Goal: Task Accomplishment & Management: Manage account settings

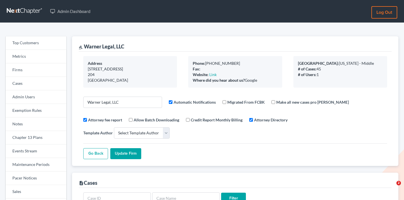
select select
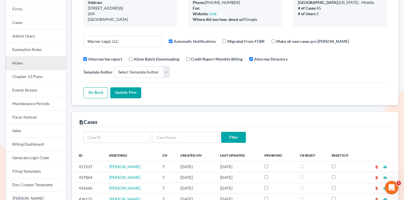
scroll to position [14, 0]
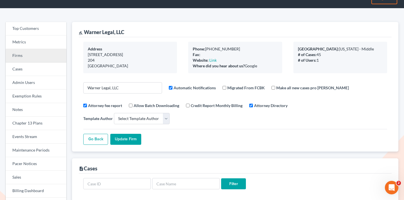
click at [26, 55] on link "Firms" at bounding box center [36, 55] width 61 height 13
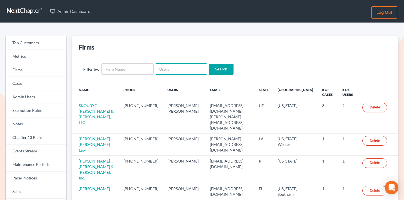
click at [194, 67] on input "text" at bounding box center [181, 68] width 52 height 11
paste input "rebecca@farmerwright.com"
type input "rebecca@farmerwright.com"
click at [209, 67] on input "Search" at bounding box center [221, 69] width 25 height 11
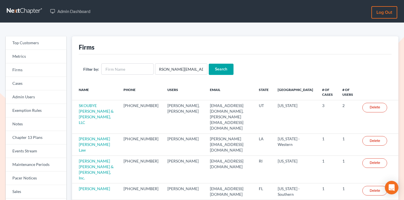
scroll to position [0, 0]
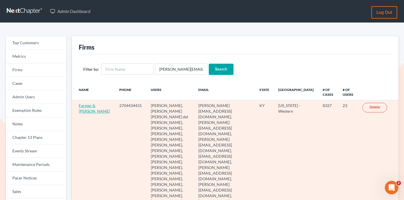
click at [84, 103] on link "Farmer & [PERSON_NAME]" at bounding box center [94, 108] width 31 height 10
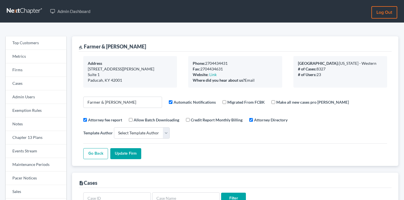
select select
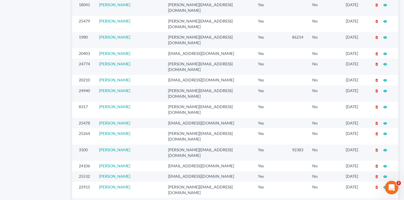
scroll to position [445, 0]
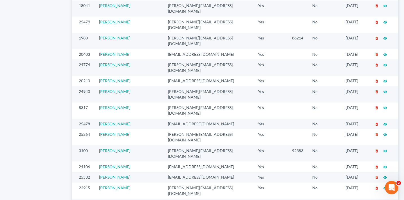
click at [117, 132] on link "Albert Paez" at bounding box center [114, 134] width 31 height 5
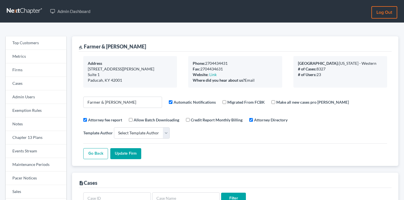
select select
click at [30, 65] on link "Firms" at bounding box center [36, 69] width 61 height 13
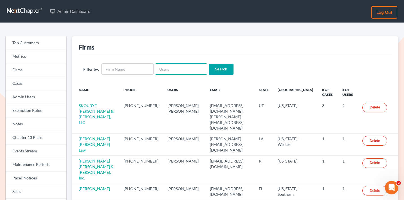
click at [195, 71] on input "text" at bounding box center [181, 68] width 52 height 11
paste input "lhopkins@laurahopkinslaw.com"
type input "lhopkins@laurahopkinslaw.com"
click at [215, 71] on input "Search" at bounding box center [221, 69] width 25 height 11
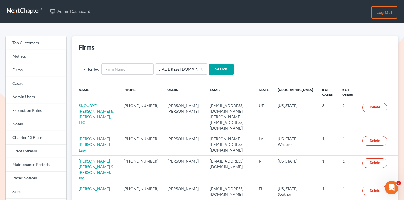
scroll to position [0, 0]
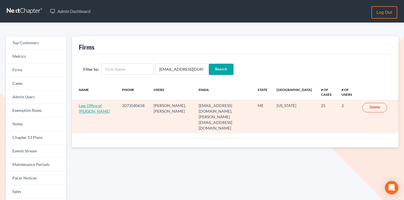
click at [100, 104] on link "Law Office of [PERSON_NAME]" at bounding box center [94, 108] width 31 height 10
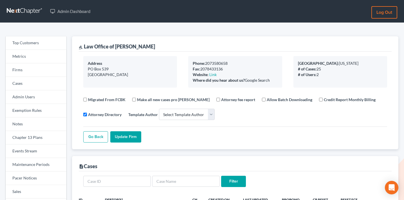
select select
click at [40, 149] on link "Events Stream" at bounding box center [36, 150] width 61 height 13
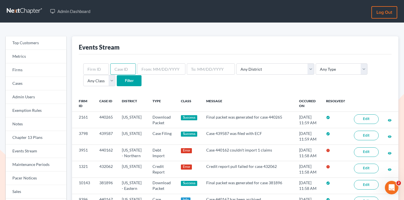
click at [123, 71] on input "text" at bounding box center [123, 68] width 26 height 11
click at [98, 70] on input "text" at bounding box center [96, 68] width 26 height 11
paste input "1321"
type input "1321"
click at [117, 79] on input "Filter" at bounding box center [129, 80] width 25 height 11
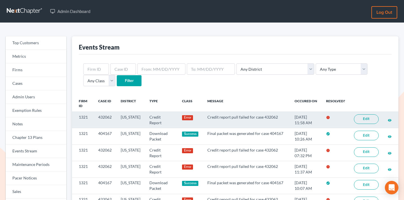
click at [370, 120] on link "Edit" at bounding box center [366, 119] width 25 height 10
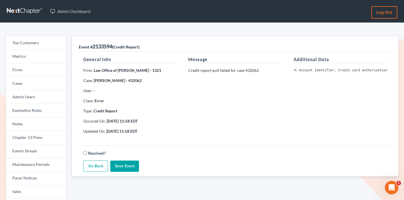
scroll to position [0, 112]
click at [332, 119] on div "Additional Data Invalid Client Account Identifier; Credit card authorization fa…" at bounding box center [340, 97] width 105 height 82
click at [322, 70] on pre "Invalid Client Account Identifier; Credit card authorization failed: This trans…" at bounding box center [340, 69] width 94 height 5
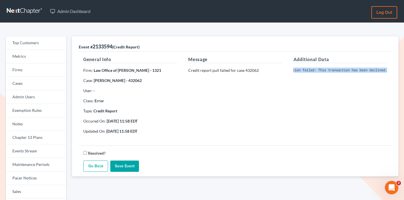
copy div "Invalid Client Account Identifier; Credit card authorization failed: This trans…"
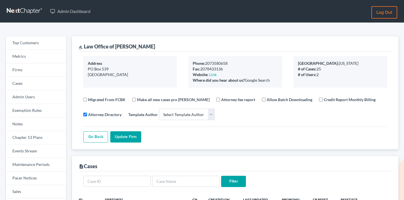
select select
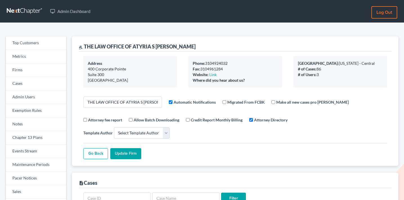
select select
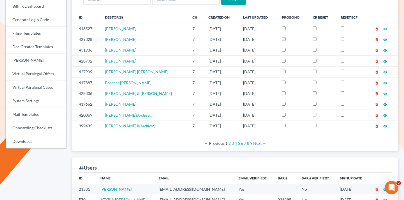
scroll to position [239, 0]
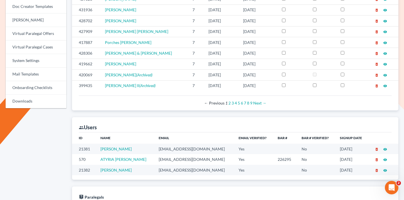
click at [166, 143] on td "msltferguson@gmail.com" at bounding box center [194, 148] width 80 height 10
copy td "msltferguson@gmail.com"
click at [163, 154] on td "atyriasclark@gmail.com" at bounding box center [194, 159] width 80 height 10
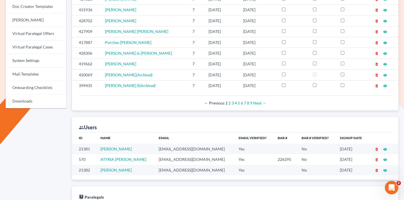
click at [163, 154] on td "atyriasclark@gmail.com" at bounding box center [194, 159] width 80 height 10
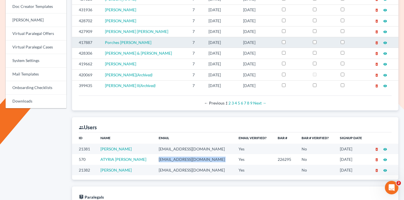
copy td "atyriasclark@gmail.com"
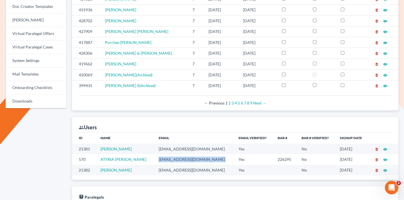
click at [173, 165] on td "semmaj1972@gmail.com" at bounding box center [194, 170] width 80 height 10
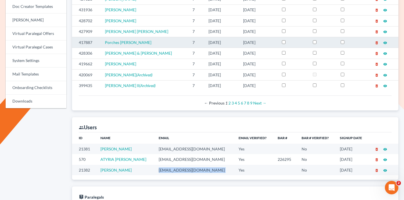
copy td "semmaj1972@gmail.com"
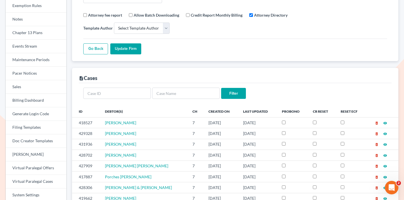
scroll to position [96, 0]
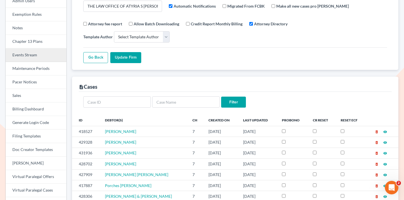
click at [39, 53] on link "Events Stream" at bounding box center [36, 54] width 61 height 13
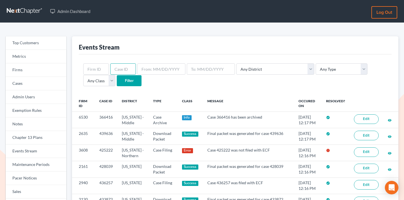
click at [120, 66] on input "text" at bounding box center [123, 68] width 26 height 11
paste input "439909"
type input "439909"
click at [117, 79] on input "Filter" at bounding box center [129, 80] width 25 height 11
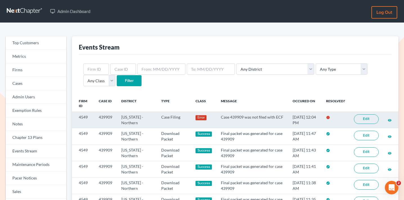
click at [366, 118] on link "Edit" at bounding box center [366, 119] width 25 height 10
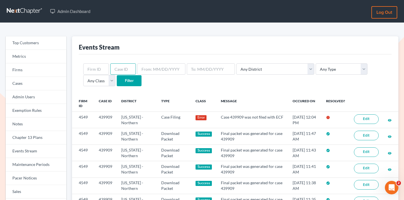
click at [123, 64] on input "text" at bounding box center [123, 68] width 26 height 11
paste input "15153"
type input "15153"
click at [117, 82] on input "Filter" at bounding box center [129, 80] width 25 height 11
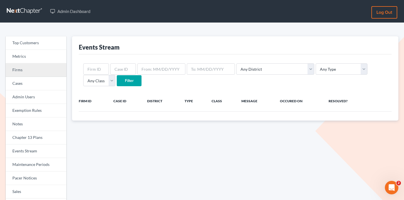
click at [45, 69] on link "Firms" at bounding box center [36, 69] width 61 height 13
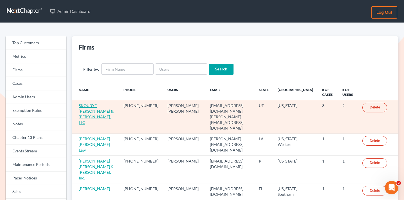
click at [103, 110] on link "SKOUBYE [PERSON_NAME] & [PERSON_NAME], LLC" at bounding box center [96, 114] width 35 height 22
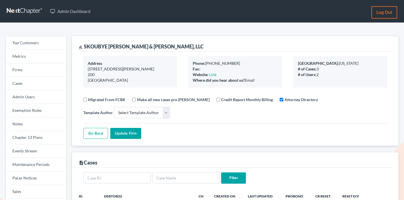
select select
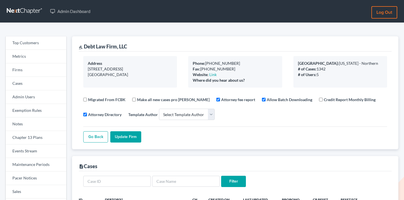
select select
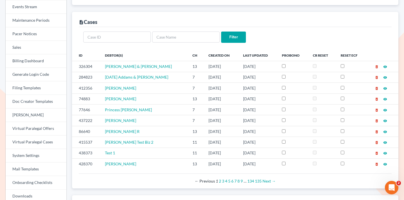
scroll to position [145, 0]
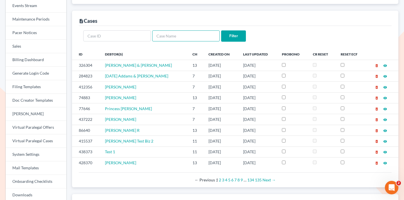
click at [176, 37] on input "text" at bounding box center [185, 35] width 67 height 11
type input "leaves"
click at [221, 30] on input "Filter" at bounding box center [233, 35] width 25 height 11
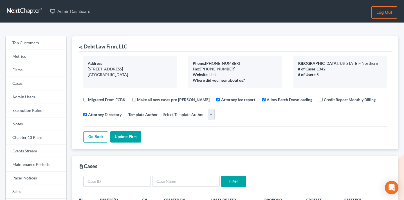
select select
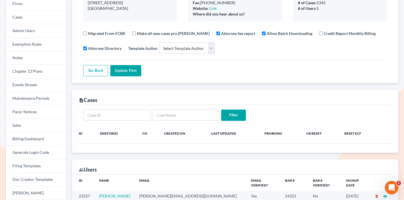
scroll to position [28, 0]
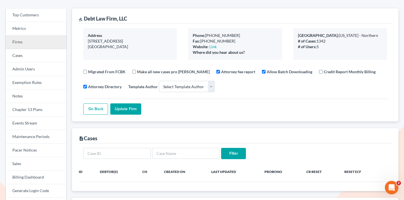
click at [39, 37] on link "Firms" at bounding box center [36, 41] width 61 height 13
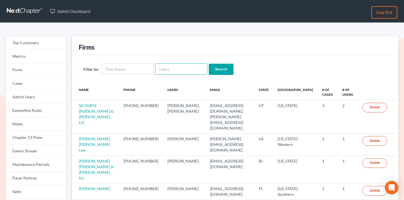
click at [188, 67] on input "text" at bounding box center [181, 68] width 52 height 11
paste input "[EMAIL_ADDRESS][DOMAIN_NAME]"
type input "philanthropy@nextchapterbk.com"
click at [214, 69] on input "Search" at bounding box center [221, 69] width 25 height 11
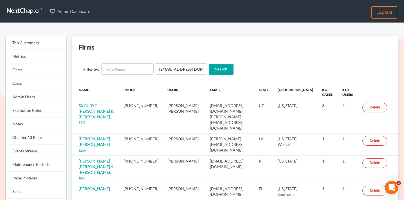
scroll to position [0, 0]
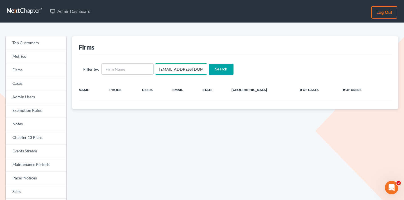
click at [165, 70] on input "[EMAIL_ADDRESS][DOMAIN_NAME]" at bounding box center [181, 68] width 52 height 11
paste input "[PERSON_NAME][EMAIL_ADDRESS][DOMAIN_NAME]"
type input "[PERSON_NAME][EMAIL_ADDRESS][DOMAIN_NAME]"
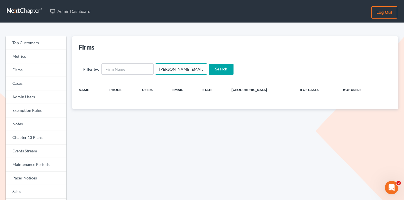
click at [209, 64] on input "Search" at bounding box center [221, 69] width 25 height 11
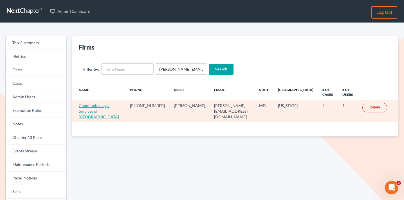
click at [119, 106] on link "Community Legal Services of [GEOGRAPHIC_DATA]" at bounding box center [99, 111] width 40 height 16
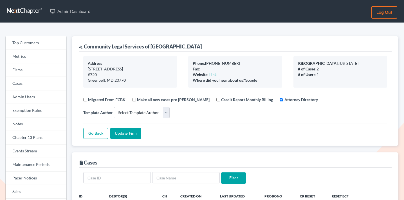
select select
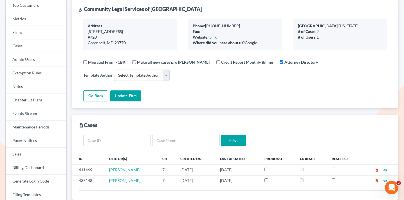
scroll to position [48, 0]
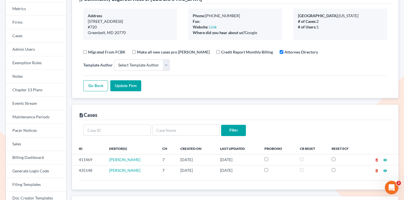
click at [134, 51] on input "Make all new cases pro bono" at bounding box center [134, 52] width 4 height 4
checkbox input "true"
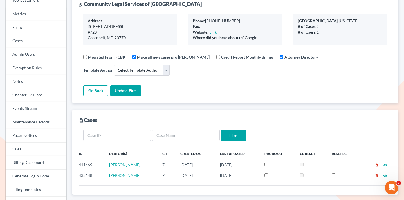
scroll to position [0, 0]
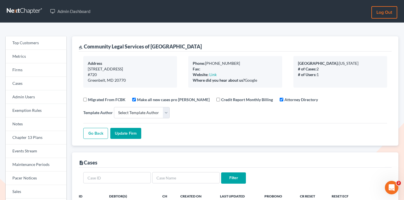
drag, startPoint x: 207, startPoint y: 44, endPoint x: 85, endPoint y: 45, distance: 122.1
click at [85, 45] on div "gavel Community Legal Services of Prince George's County" at bounding box center [235, 43] width 313 height 15
copy div "Community Legal Services of Prince George's County"
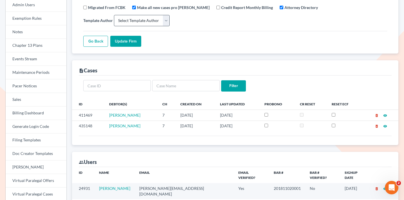
scroll to position [93, 0]
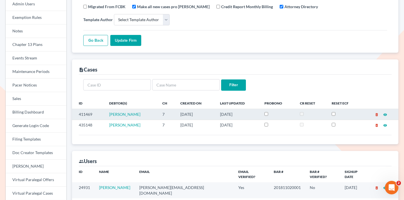
click at [263, 116] on td at bounding box center [277, 114] width 35 height 11
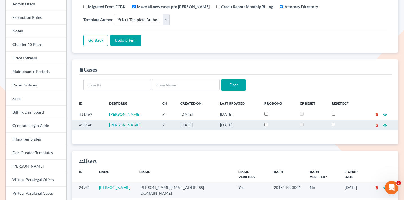
click at [263, 123] on td at bounding box center [277, 125] width 35 height 11
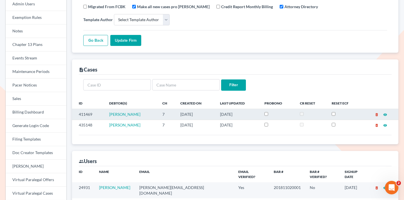
click at [264, 113] on input "checkbox" at bounding box center [266, 114] width 4 height 4
checkbox input "true"
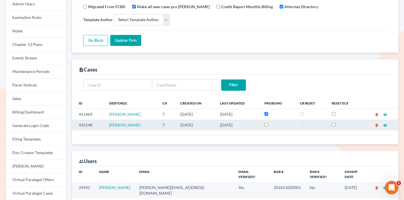
click at [264, 124] on input "checkbox" at bounding box center [266, 125] width 4 height 4
checkbox input "true"
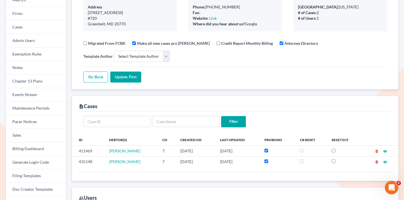
scroll to position [0, 0]
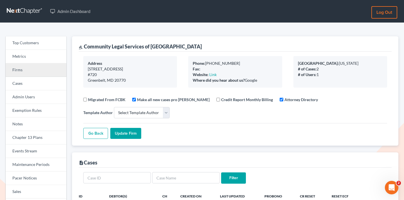
click at [39, 69] on link "Firms" at bounding box center [36, 69] width 61 height 13
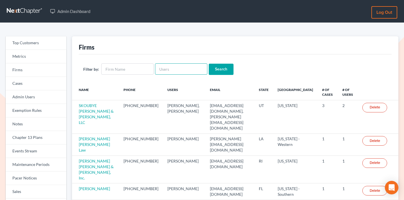
click at [175, 67] on input "text" at bounding box center [181, 68] width 52 height 11
paste input "[EMAIL_ADDRESS][DOMAIN_NAME]"
type input "[EMAIL_ADDRESS][DOMAIN_NAME]"
click at [214, 67] on input "Search" at bounding box center [221, 69] width 25 height 11
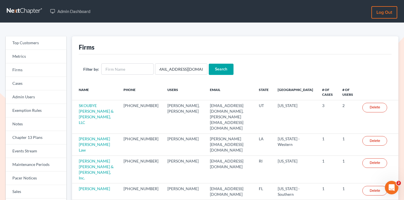
scroll to position [0, 0]
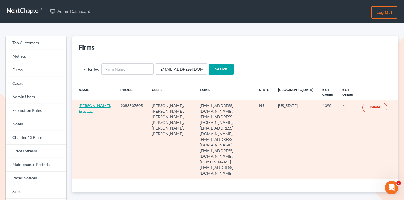
click at [82, 111] on link "[PERSON_NAME], Esq. LLC" at bounding box center [95, 108] width 32 height 10
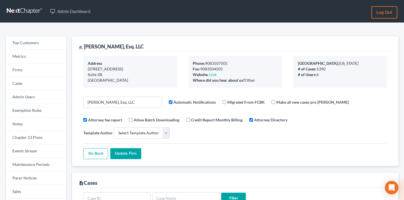
select select
click at [40, 69] on link "Firms" at bounding box center [36, 69] width 61 height 13
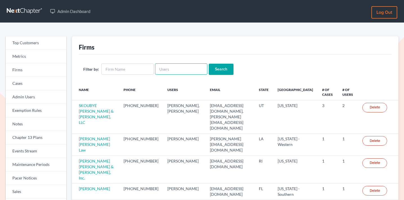
click at [171, 66] on input "text" at bounding box center [181, 68] width 52 height 11
paste input "[PERSON_NAME][EMAIL_ADDRESS][DOMAIN_NAME]"
type input "[PERSON_NAME][EMAIL_ADDRESS][DOMAIN_NAME]"
click at [214, 64] on input "Search" at bounding box center [221, 69] width 25 height 11
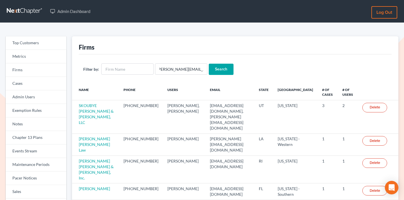
scroll to position [0, 0]
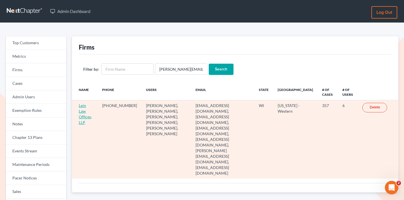
click at [89, 106] on link "Lein Law Offices, LLP" at bounding box center [85, 114] width 13 height 22
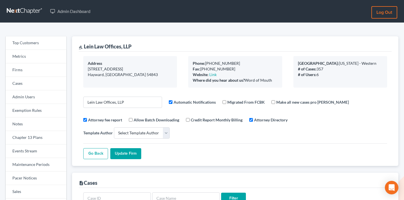
select select
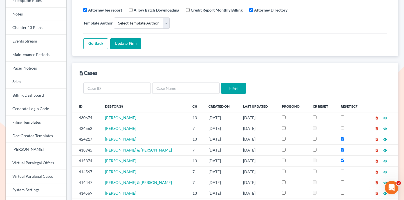
scroll to position [115, 0]
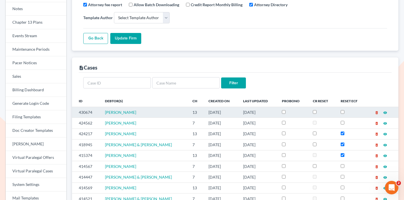
click at [90, 107] on td "430674" at bounding box center [86, 112] width 28 height 11
copy td "430674"
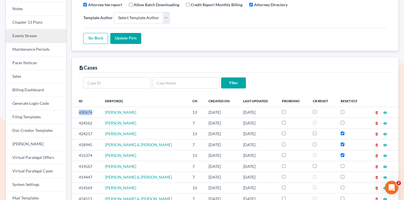
click at [41, 32] on link "Events Stream" at bounding box center [36, 35] width 61 height 13
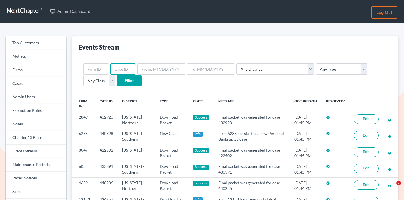
click at [121, 73] on input "text" at bounding box center [123, 68] width 26 height 11
paste input "430674"
type input "430674"
click at [117, 82] on input "Filter" at bounding box center [129, 80] width 25 height 11
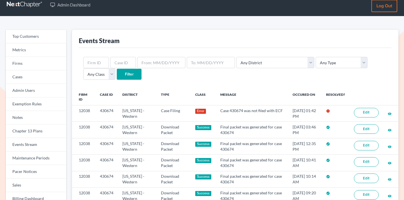
scroll to position [7, 0]
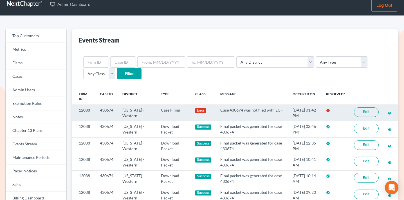
click at [361, 111] on link "Edit" at bounding box center [366, 112] width 25 height 10
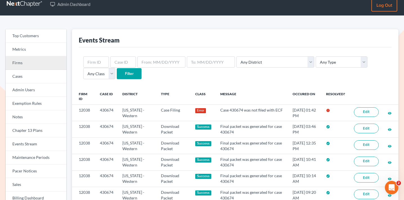
click at [42, 64] on link "Firms" at bounding box center [36, 62] width 61 height 13
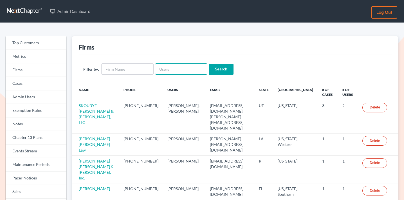
click at [162, 66] on input "text" at bounding box center [181, 68] width 52 height 11
paste input "klucid@karinalucidlaw.com"
type input "klucid@karinalucidlaw.com"
click at [215, 72] on input "Search" at bounding box center [221, 69] width 25 height 11
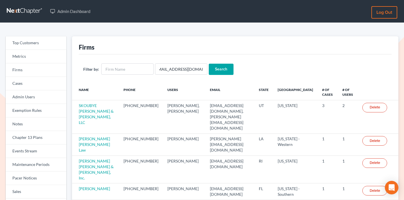
scroll to position [0, 0]
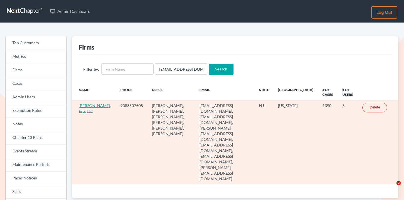
click at [81, 112] on link "Karina Pia Lucid, Esq. LLC" at bounding box center [95, 108] width 32 height 10
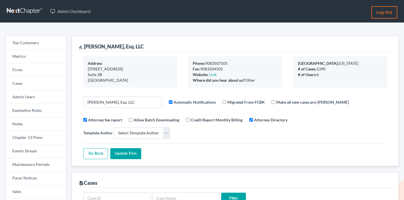
select select
click at [31, 66] on link "Firms" at bounding box center [36, 69] width 61 height 13
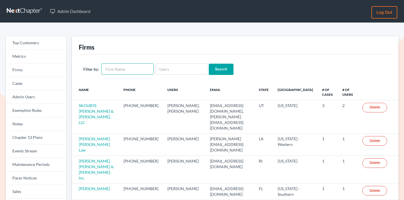
click at [128, 70] on input "text" at bounding box center [127, 68] width 52 height 11
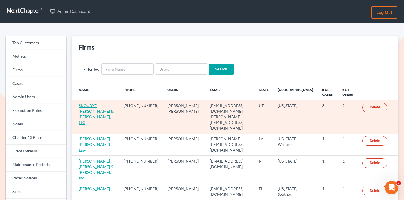
click at [103, 105] on link "SKOUBYE NIELSON & JOHANSEN, LLC" at bounding box center [96, 114] width 35 height 22
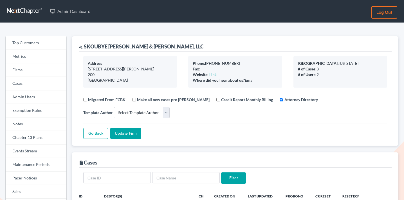
select select
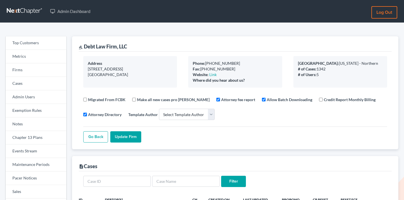
select select
click at [37, 72] on link "Firms" at bounding box center [36, 69] width 61 height 13
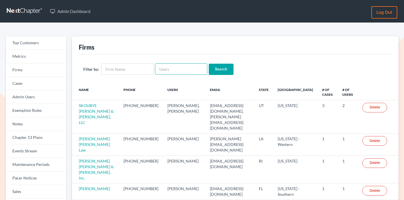
click at [182, 72] on input "text" at bounding box center [181, 68] width 52 height 11
paste input "klucid@karinalucidlaw.com"
type input "klucid@karinalucidlaw.com"
click at [218, 70] on input "Search" at bounding box center [221, 69] width 25 height 11
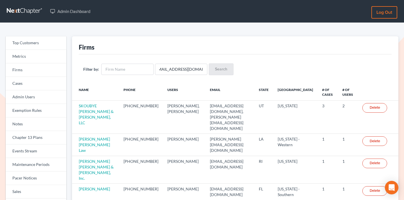
scroll to position [0, 0]
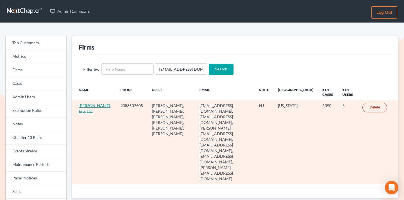
click at [81, 112] on link "Karina Pia Lucid, Esq. LLC" at bounding box center [95, 108] width 32 height 10
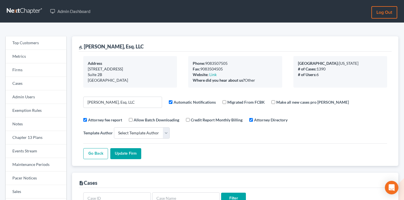
select select
click at [47, 71] on link "Firms" at bounding box center [36, 69] width 61 height 13
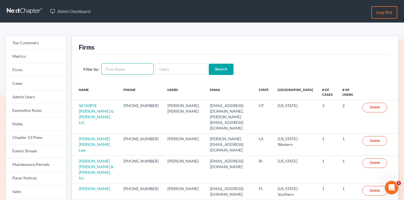
click at [143, 69] on input "text" at bounding box center [127, 68] width 52 height 11
click at [179, 55] on div "Filter by: Search" at bounding box center [235, 69] width 313 height 30
click at [138, 66] on input "text" at bounding box center [127, 68] width 52 height 11
type input "shuar"
click at [209, 64] on input "Search" at bounding box center [221, 69] width 25 height 11
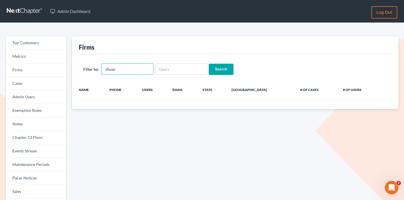
click at [110, 69] on input "shuar" at bounding box center [127, 68] width 52 height 11
type input "suhar"
click at [209, 64] on input "Search" at bounding box center [221, 69] width 25 height 11
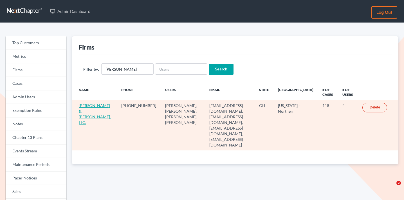
click at [91, 110] on link "[PERSON_NAME] & [PERSON_NAME], LLC." at bounding box center [95, 114] width 32 height 22
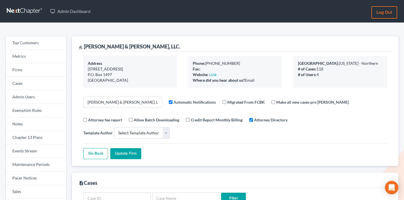
select select
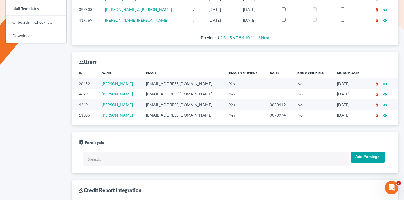
scroll to position [305, 0]
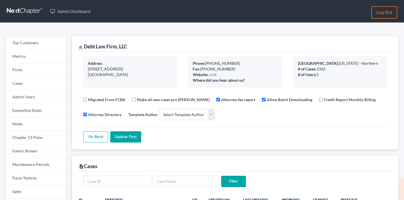
select select
